Goal: Book appointment/travel/reservation

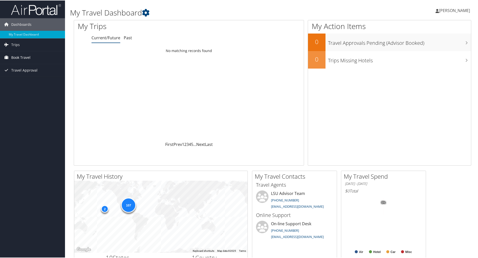
click at [7, 56] on icon at bounding box center [7, 57] width 8 height 8
click at [42, 75] on link "Book/Manage Online Trips" at bounding box center [32, 75] width 65 height 8
